Goal: Transaction & Acquisition: Purchase product/service

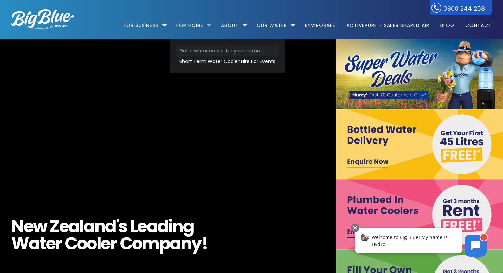
click at [200, 51] on link "Get a water cooler for your home" at bounding box center [227, 50] width 102 height 11
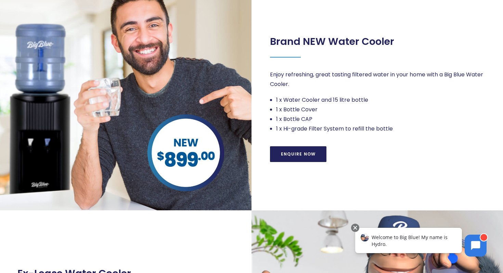
scroll to position [196, 0]
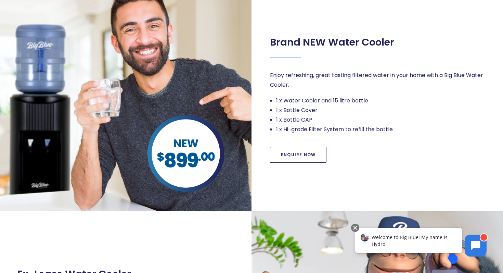
click at [291, 158] on link "Enquire Now" at bounding box center [298, 155] width 56 height 16
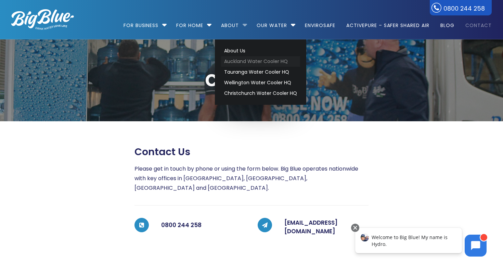
click at [241, 58] on link "Auckland Water Cooler HQ" at bounding box center [260, 61] width 79 height 11
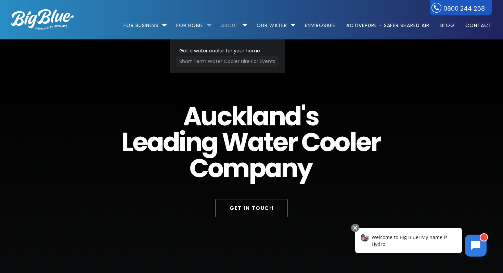
click at [193, 60] on link "Short Term Water Cooler Hire For Events" at bounding box center [227, 61] width 102 height 11
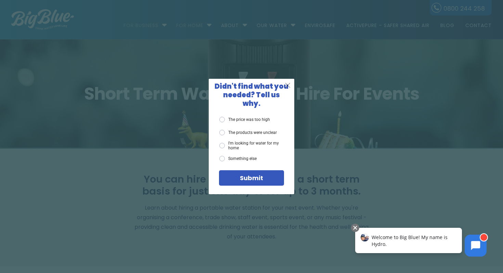
click at [286, 89] on span "X" at bounding box center [288, 85] width 6 height 9
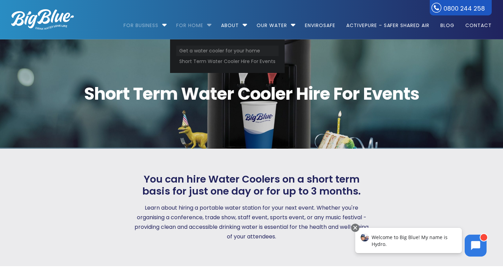
click at [197, 49] on link "Get a water cooler for your home" at bounding box center [227, 50] width 102 height 11
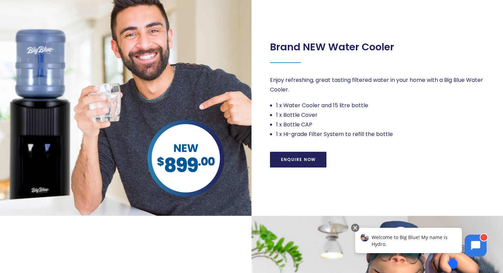
scroll to position [186, 0]
